Goal: Task Accomplishment & Management: Manage account settings

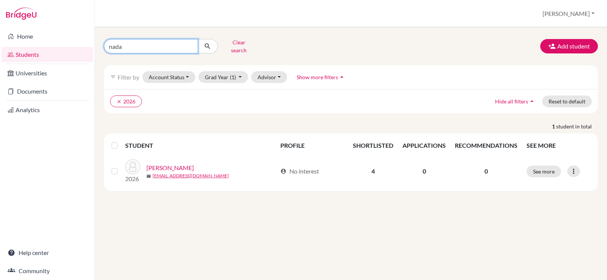
click at [189, 42] on input "nada" at bounding box center [151, 46] width 94 height 14
type input "GHAZI"
click button "submit" at bounding box center [208, 46] width 20 height 14
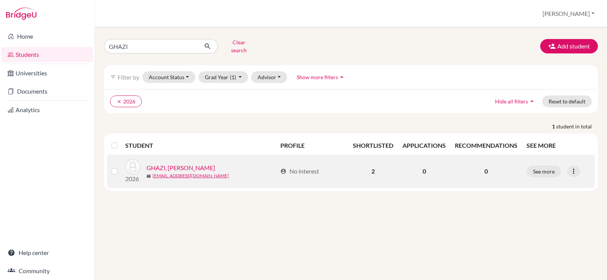
click at [164, 159] on div "2026 GHAZI, Youssef Tarik mail yghazi@students.cesegypt.com" at bounding box center [197, 171] width 157 height 24
click at [165, 163] on link "GHAZI, Youssef Tarik" at bounding box center [180, 167] width 69 height 9
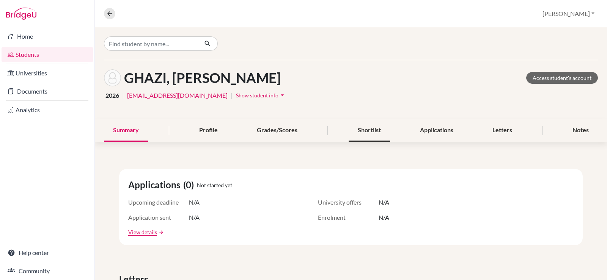
click at [369, 132] on div "Shortlist" at bounding box center [369, 130] width 41 height 22
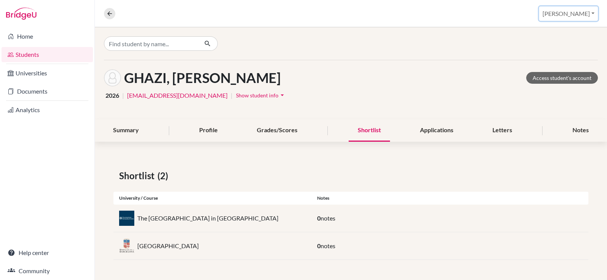
click at [577, 13] on button "Christine" at bounding box center [568, 13] width 59 height 14
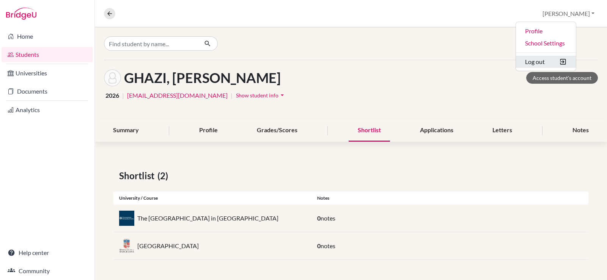
click at [561, 61] on button "Log out" at bounding box center [546, 62] width 60 height 12
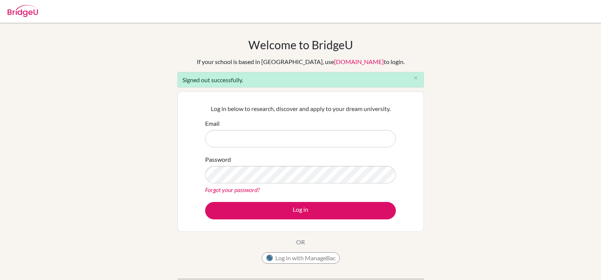
type input "G"
type input "Y"
type input "[EMAIL_ADDRESS][DOMAIN_NAME]"
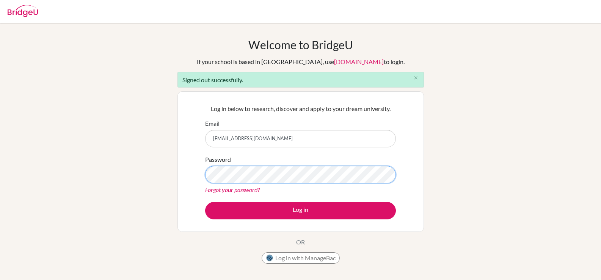
click at [205, 202] on button "Log in" at bounding box center [300, 210] width 191 height 17
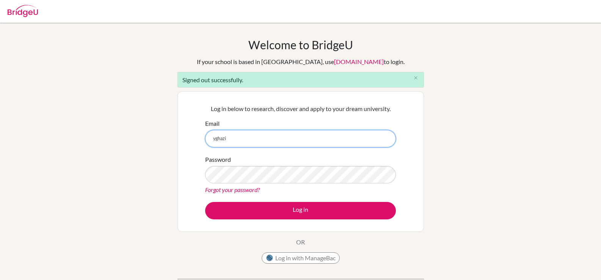
type input "[EMAIL_ADDRESS][DOMAIN_NAME]"
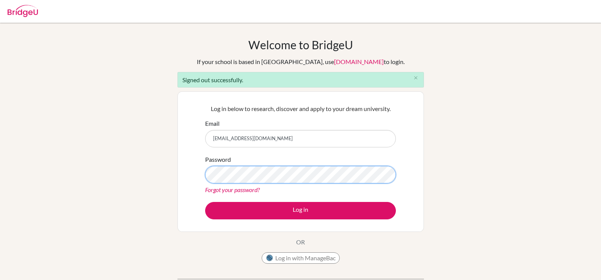
click at [205, 202] on button "Log in" at bounding box center [300, 210] width 191 height 17
